Goal: Transaction & Acquisition: Purchase product/service

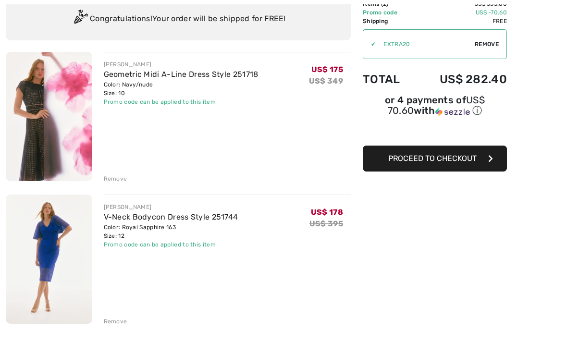
scroll to position [75, 0]
click at [120, 320] on div "Remove" at bounding box center [116, 321] width 24 height 9
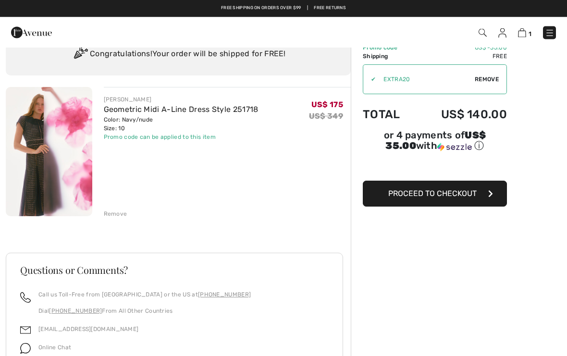
scroll to position [0, 0]
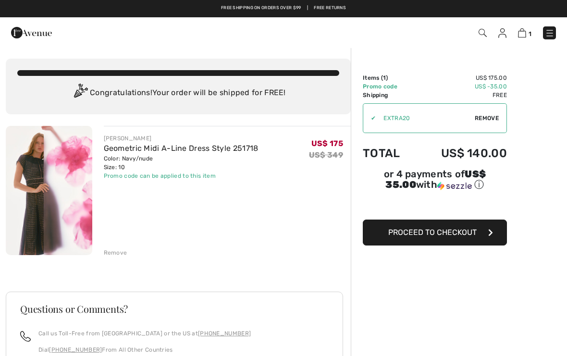
click at [468, 237] on span "Proceed to Checkout" at bounding box center [432, 232] width 88 height 9
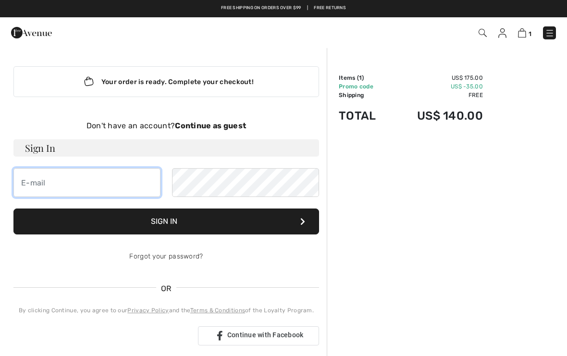
click at [26, 186] on input "email" at bounding box center [86, 182] width 147 height 29
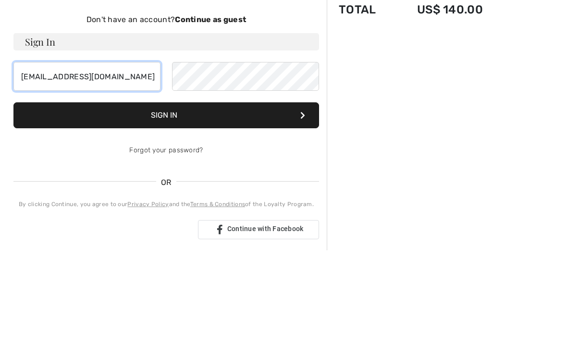
type input "[EMAIL_ADDRESS][DOMAIN_NAME]"
click at [187, 209] on button "Sign In" at bounding box center [166, 222] width 306 height 26
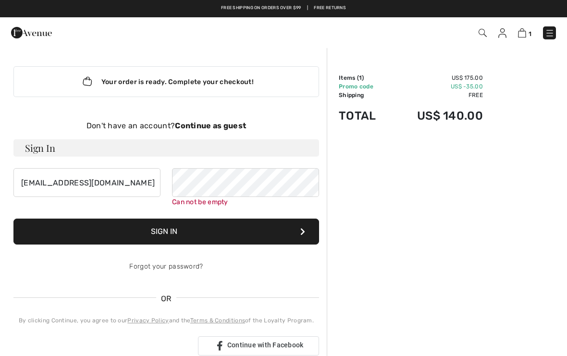
click at [223, 126] on strong "Continue as guest" at bounding box center [210, 125] width 71 height 9
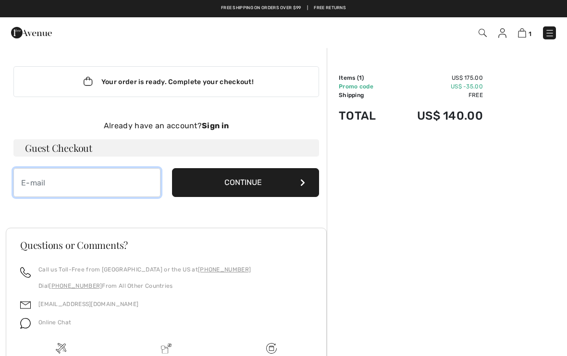
click at [44, 181] on input "email" at bounding box center [86, 182] width 147 height 29
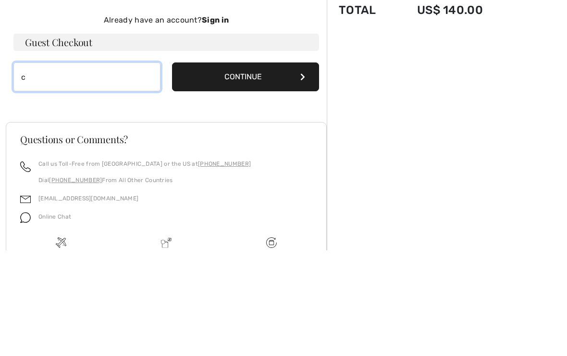
type input "ch"
type input "[EMAIL_ADDRESS][DOMAIN_NAME]"
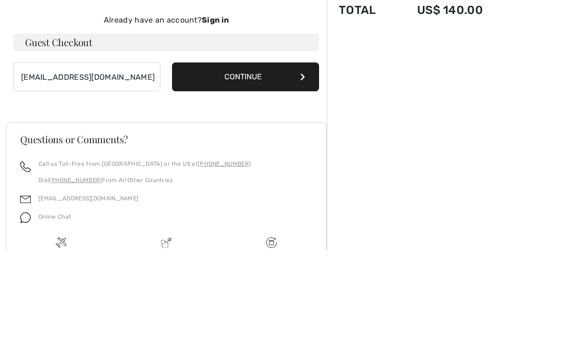
scroll to position [83, 0]
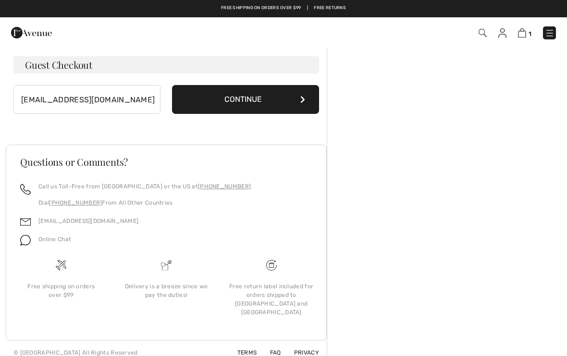
click at [256, 101] on button "Continue" at bounding box center [245, 99] width 147 height 29
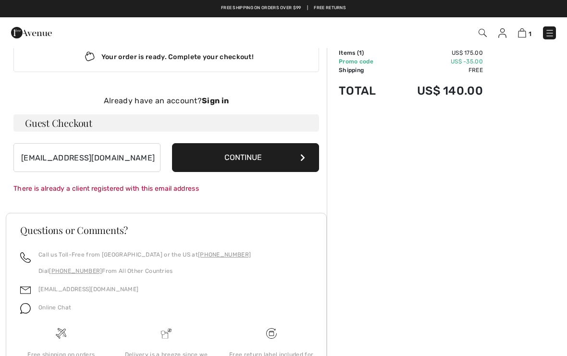
scroll to position [16, 0]
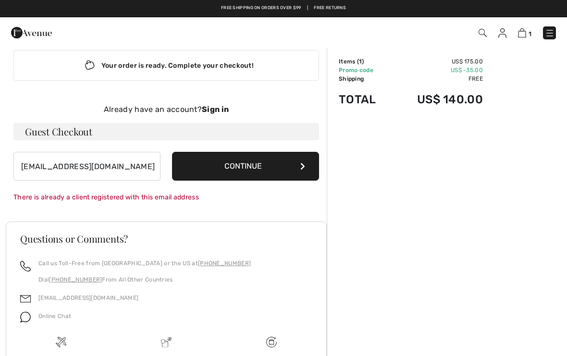
click at [258, 167] on button "Continue" at bounding box center [245, 166] width 147 height 29
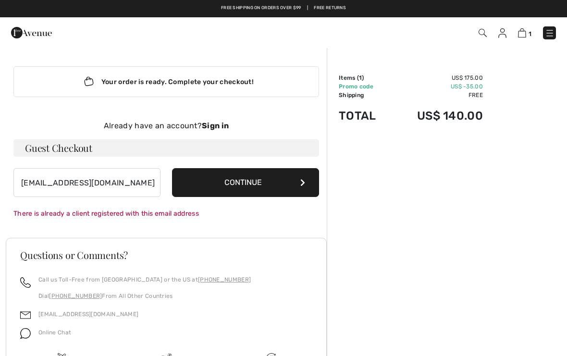
click at [225, 126] on strong "Sign in" at bounding box center [215, 125] width 27 height 9
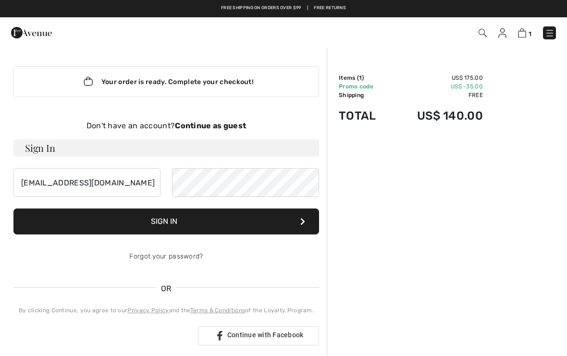
click at [185, 257] on link "Forgot your password?" at bounding box center [166, 256] width 74 height 8
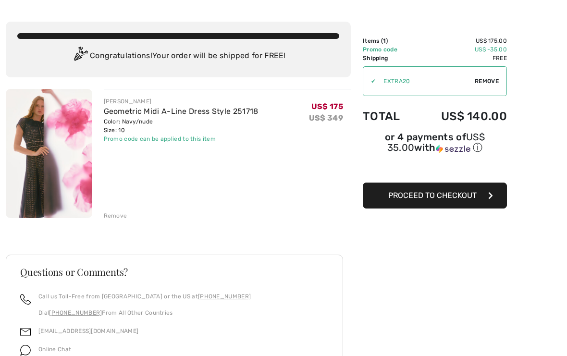
scroll to position [34, 0]
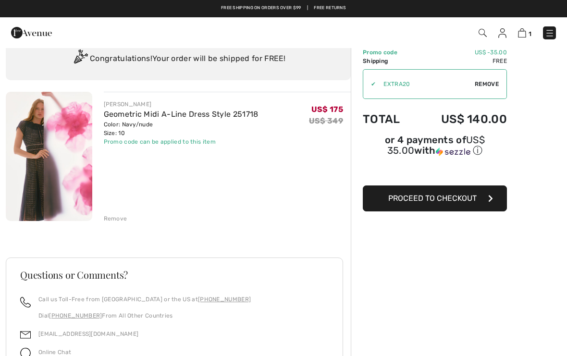
click at [443, 201] on span "Proceed to Checkout" at bounding box center [432, 198] width 88 height 9
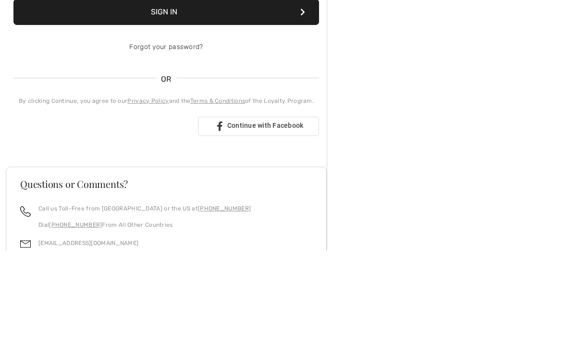
scroll to position [106, 0]
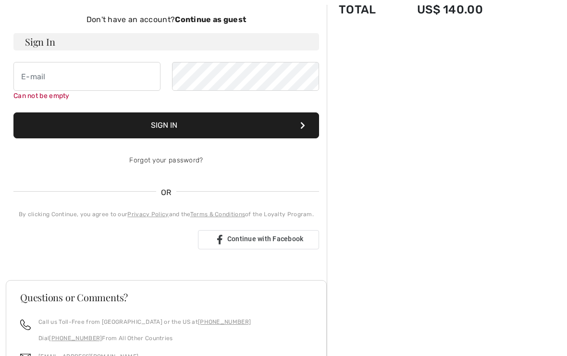
click at [132, 240] on div "Sign in with Google. Opens in new tab" at bounding box center [101, 239] width 177 height 21
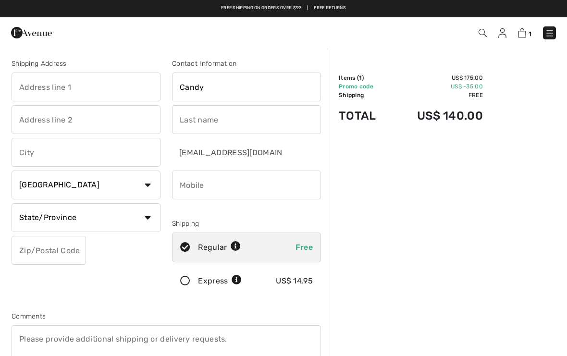
click at [30, 88] on input "text" at bounding box center [86, 87] width 149 height 29
type input "3510 ASHWOOD DRIVE"
click at [223, 91] on input "Candy" at bounding box center [246, 87] width 149 height 29
type input "C"
type input "Kehinde"
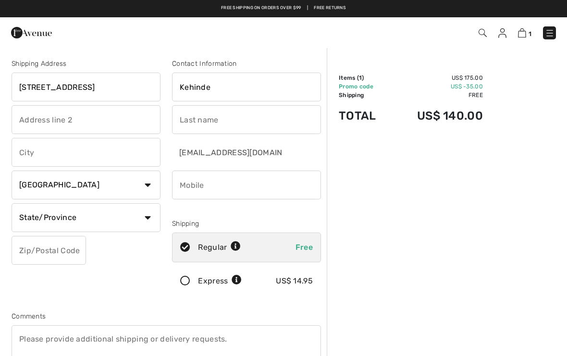
click at [46, 118] on input "text" at bounding box center [86, 119] width 149 height 29
click at [196, 117] on input "text" at bounding box center [246, 119] width 149 height 29
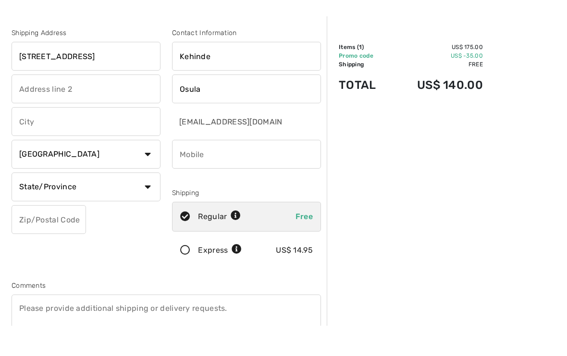
type input "Osula"
click at [63, 138] on input "text" at bounding box center [86, 152] width 149 height 29
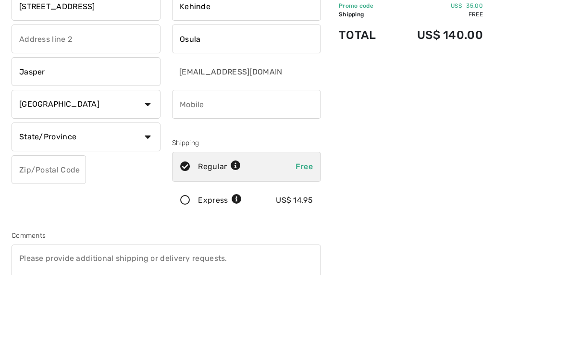
type input "Jasper"
click at [150, 171] on select "Country Canada United States Afghanistan Aland Islands Albania Algeria American…" at bounding box center [86, 185] width 149 height 29
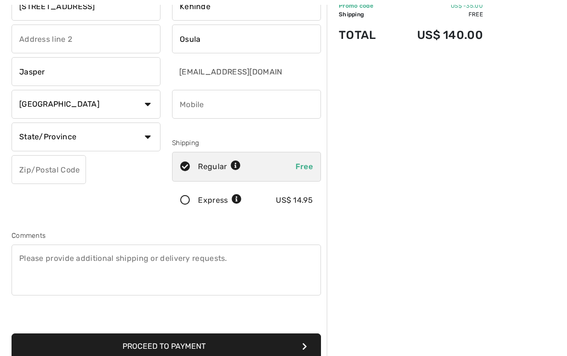
select select "US"
click at [149, 141] on select "State/Province Alabama Alaska American Samoa Arizona Arkansas California Colora…" at bounding box center [86, 137] width 149 height 29
select select "AL"
click at [36, 171] on input "text" at bounding box center [49, 169] width 75 height 29
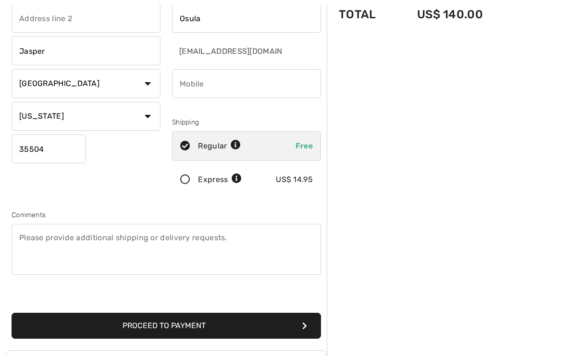
scroll to position [127, 0]
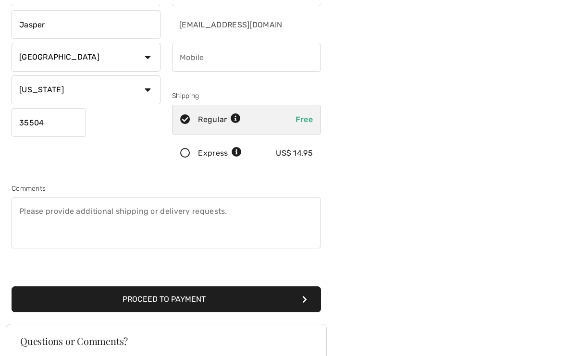
type input "35504"
click at [176, 300] on button "Proceed to Payment" at bounding box center [167, 300] width 310 height 26
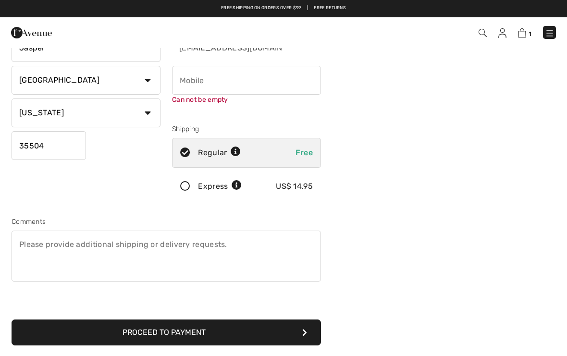
scroll to position [101, 0]
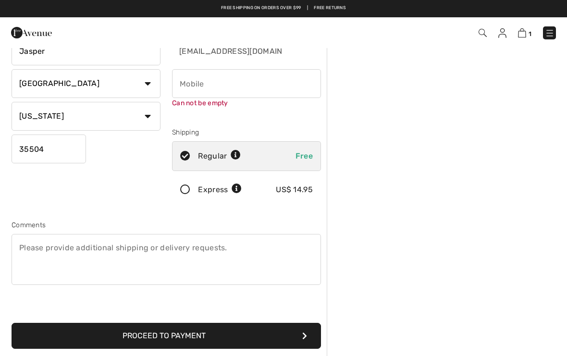
click at [196, 83] on input "phone" at bounding box center [246, 83] width 149 height 29
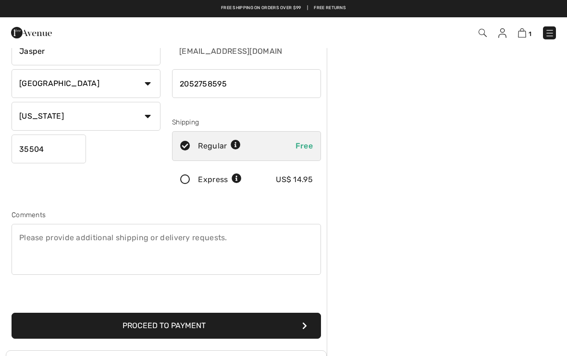
type input "2052758595"
click at [186, 326] on button "Proceed to Payment" at bounding box center [167, 326] width 310 height 26
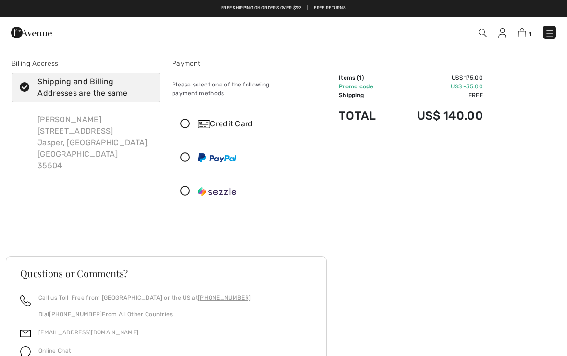
click at [187, 119] on icon at bounding box center [185, 124] width 25 height 10
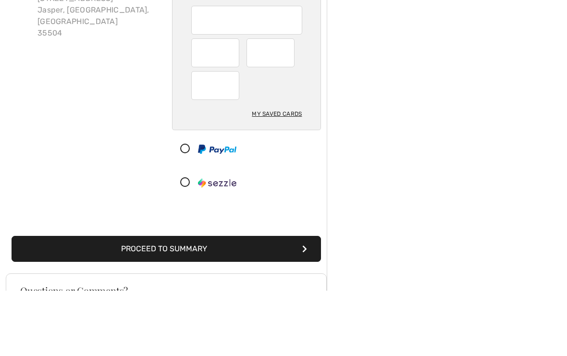
scroll to position [133, 0]
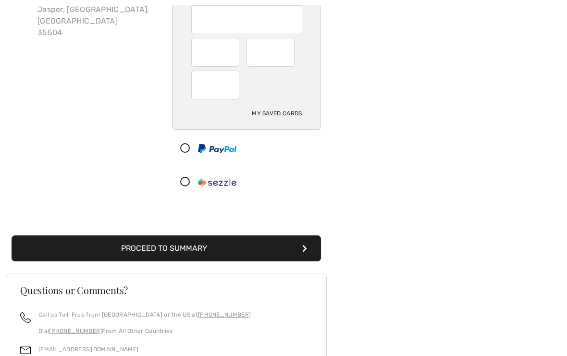
click at [193, 240] on button "Proceed to Summary" at bounding box center [167, 249] width 310 height 26
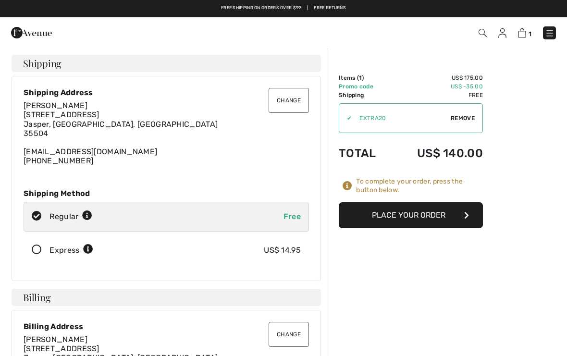
click at [439, 218] on button "Place Your Order" at bounding box center [411, 215] width 144 height 26
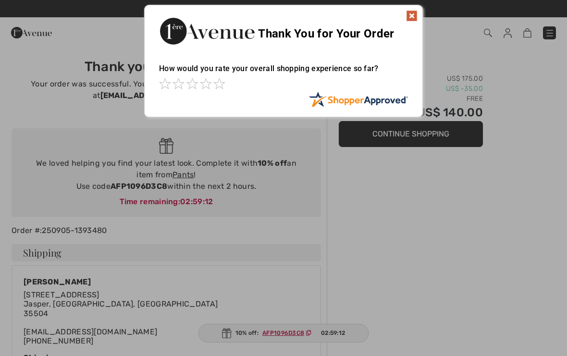
click at [415, 16] on img at bounding box center [412, 16] width 12 height 12
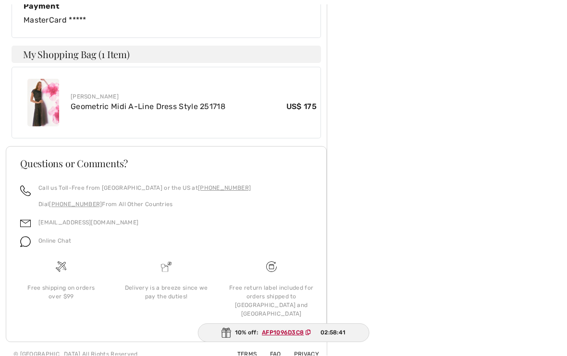
scroll to position [484, 0]
